Goal: Navigation & Orientation: Find specific page/section

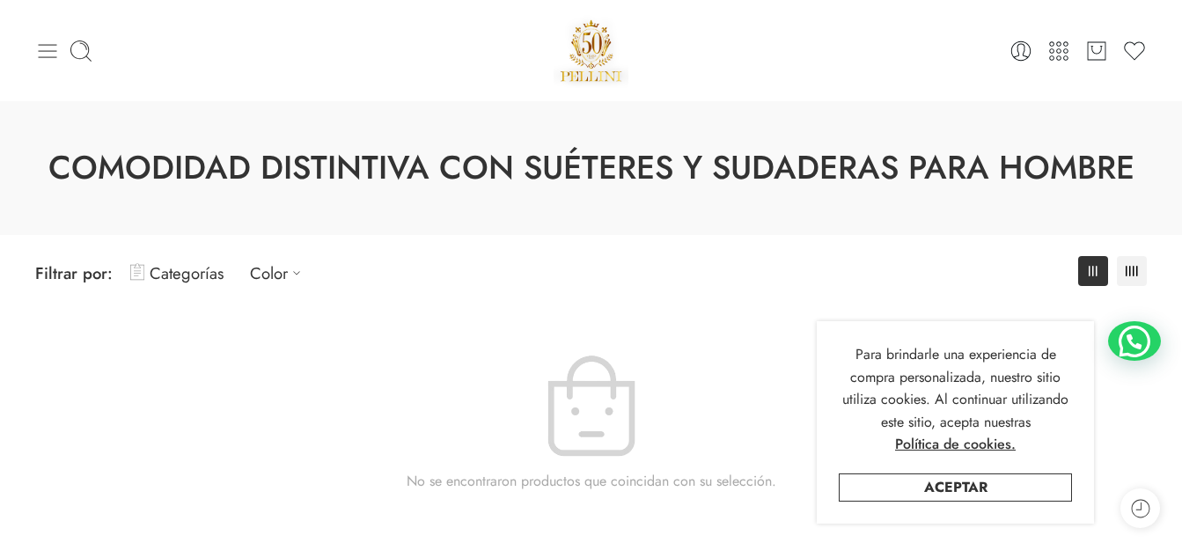
click at [41, 46] on icon at bounding box center [47, 51] width 25 height 25
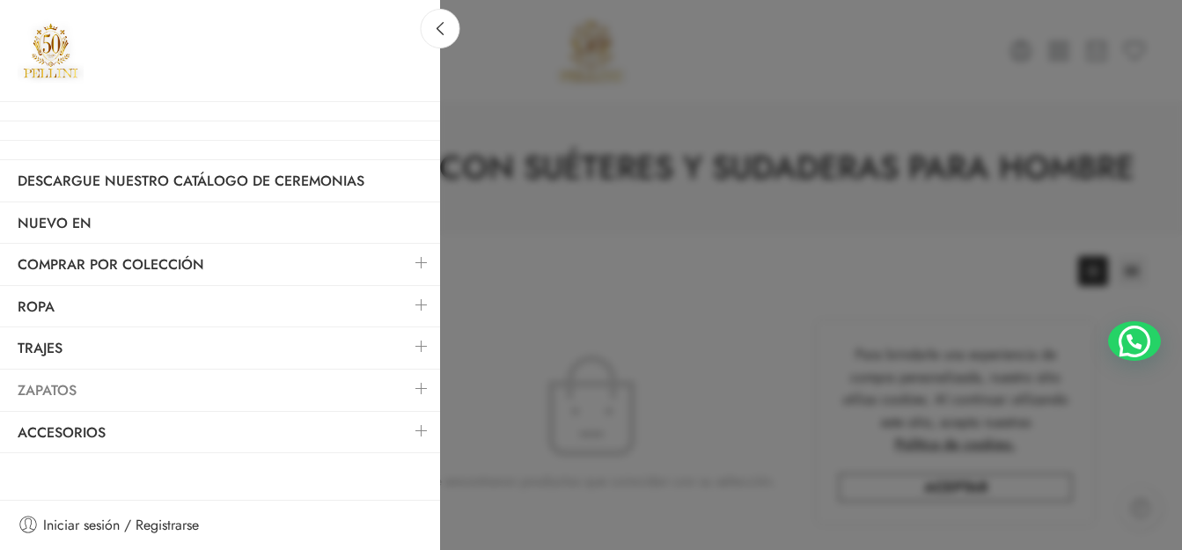
click at [40, 392] on font "Zapatos" at bounding box center [47, 390] width 59 height 20
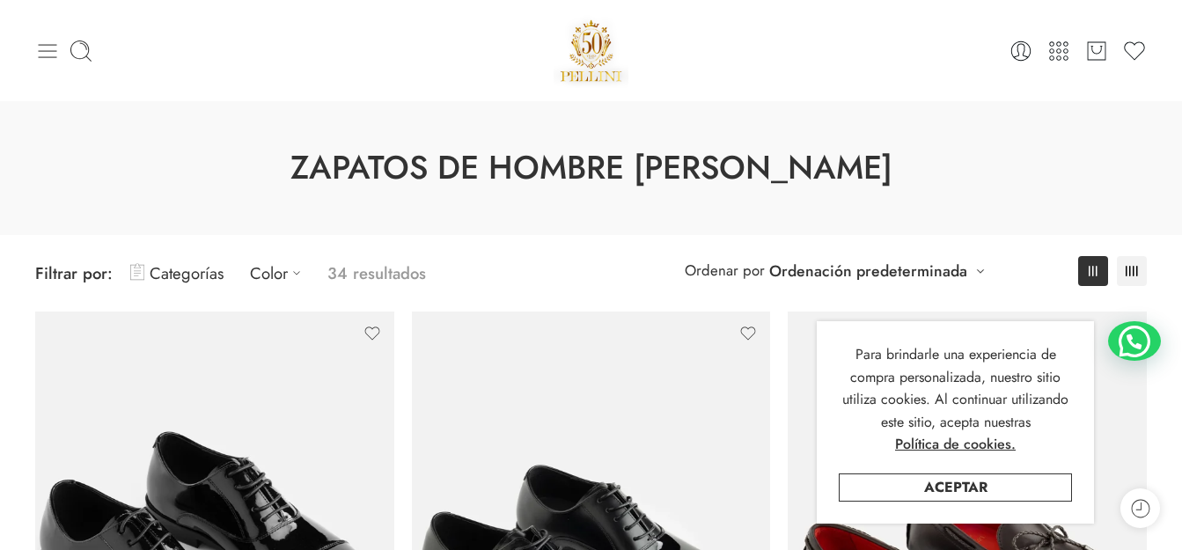
click at [44, 62] on icon at bounding box center [47, 51] width 25 height 25
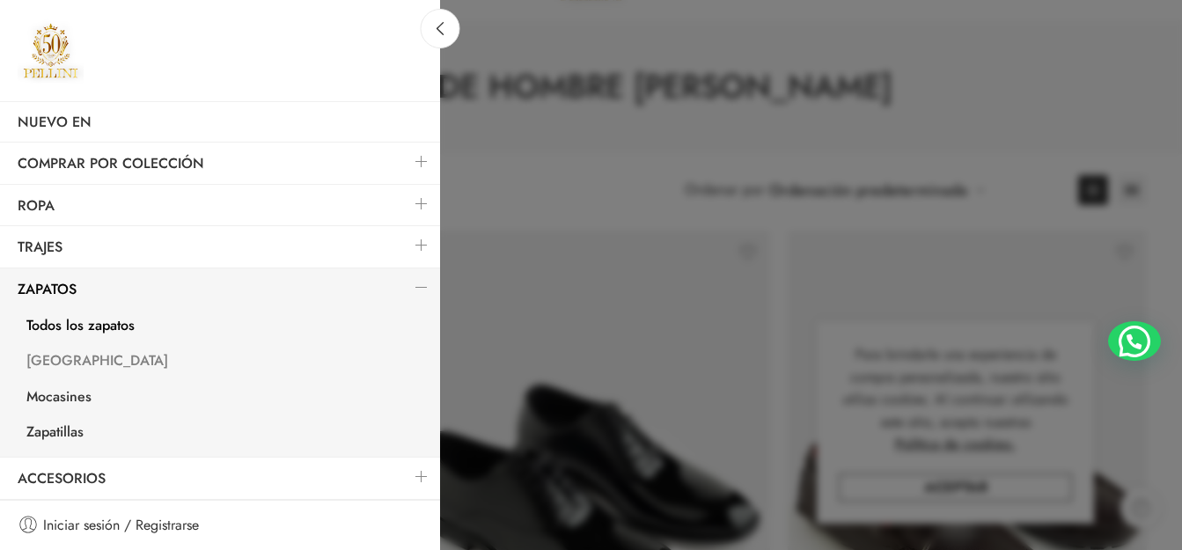
scroll to position [88, 0]
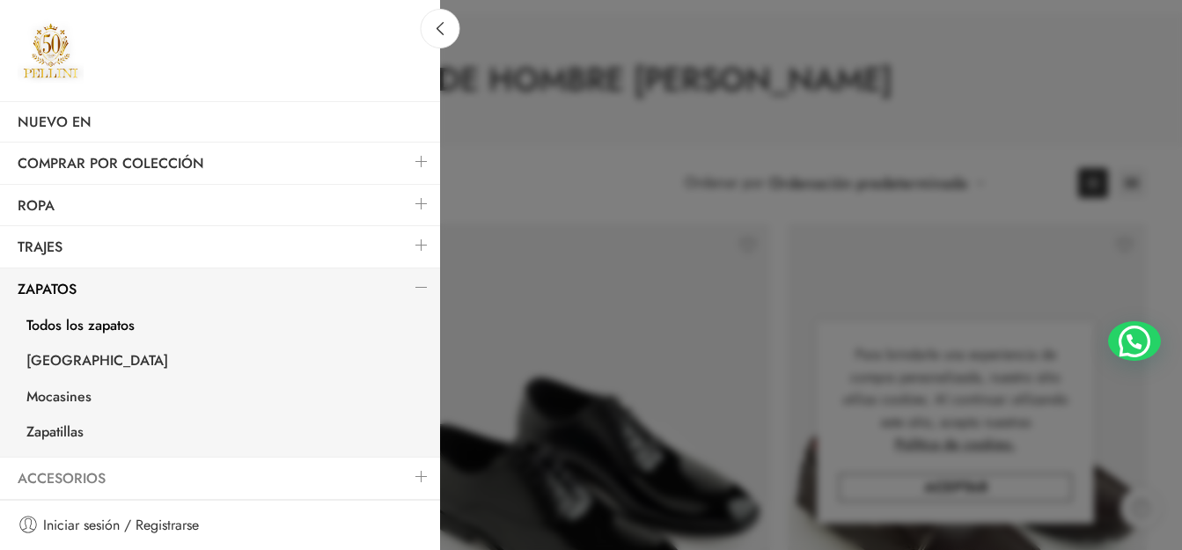
click at [77, 473] on font "Accesorios" at bounding box center [62, 478] width 88 height 20
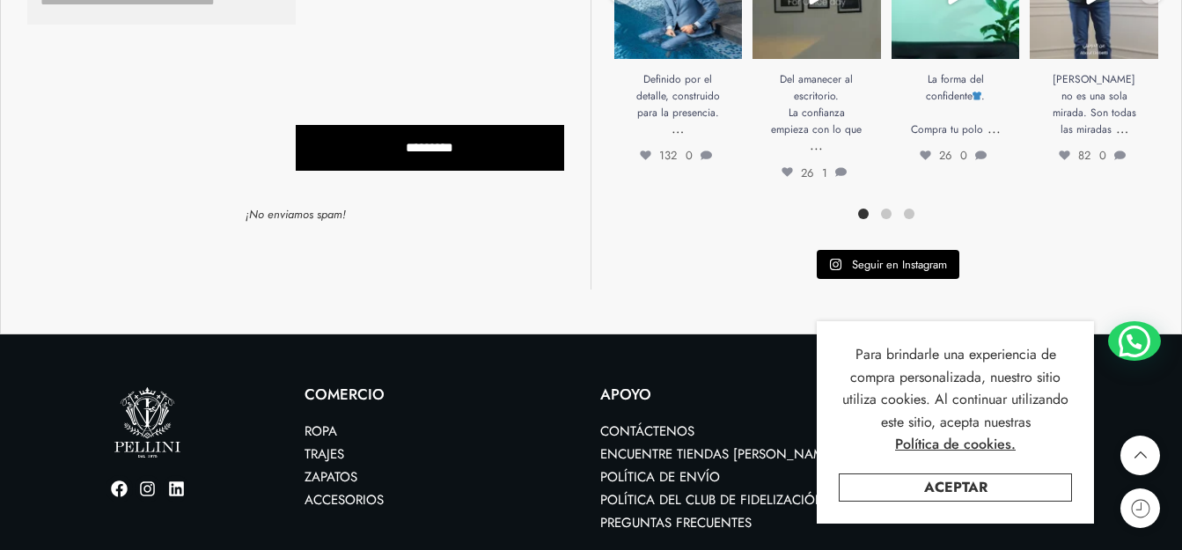
scroll to position [893, 0]
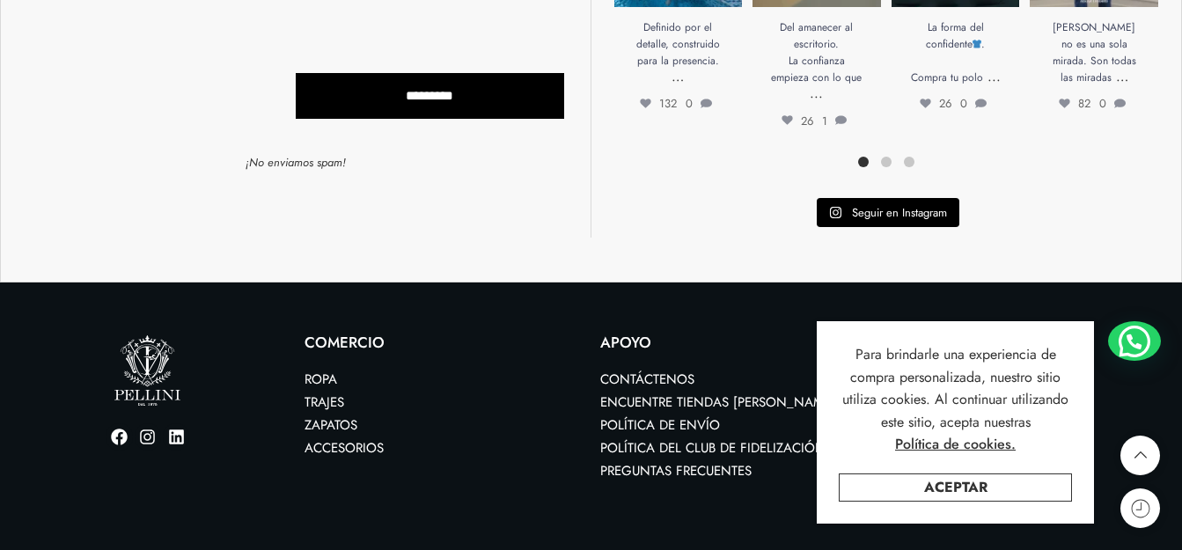
click at [331, 425] on font "Zapatos" at bounding box center [331, 424] width 53 height 19
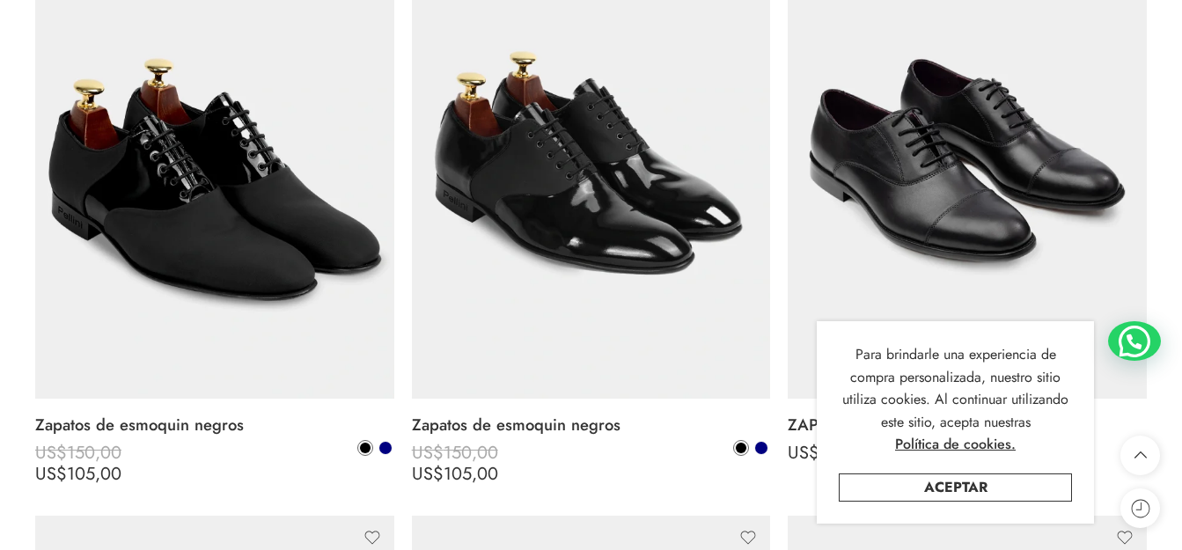
scroll to position [5193, 0]
